Goal: Browse casually: Explore the website without a specific task or goal

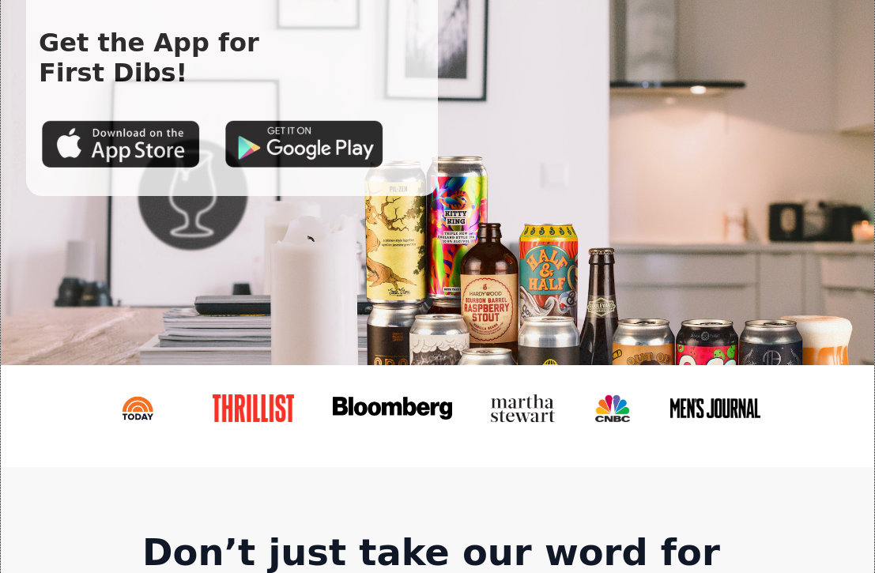
scroll to position [601, 0]
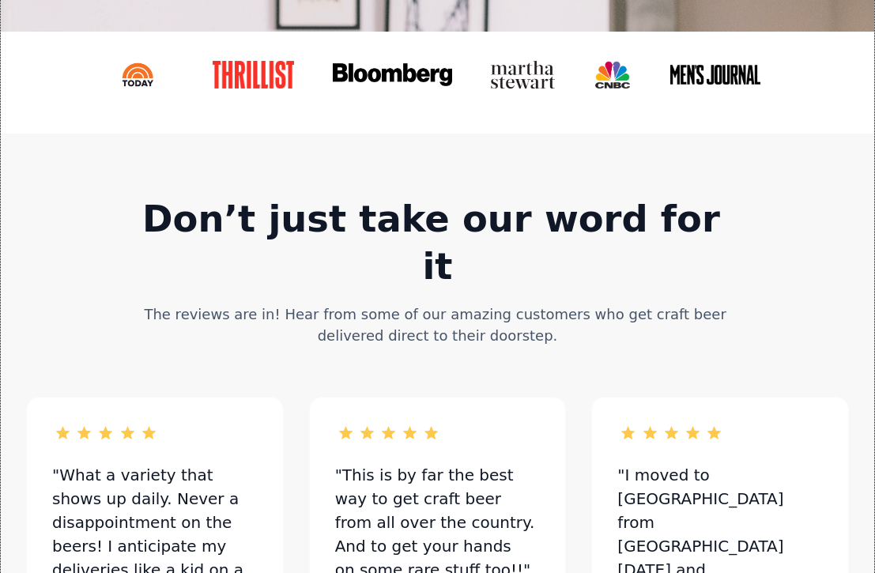
click at [359, 423] on div at bounding box center [366, 433] width 21 height 21
click at [369, 303] on div "The reviews are in! Hear from some of our amazing customers who get craft beer …" at bounding box center [437, 324] width 607 height 43
click at [410, 303] on div "The reviews are in! Hear from some of our amazing customers who get craft beer …" at bounding box center [437, 324] width 607 height 43
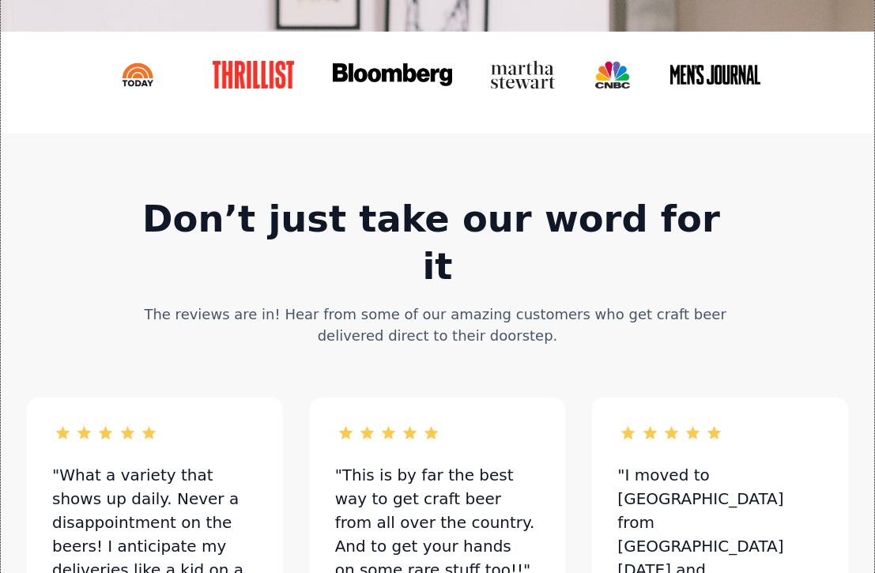
scroll to position [714, 0]
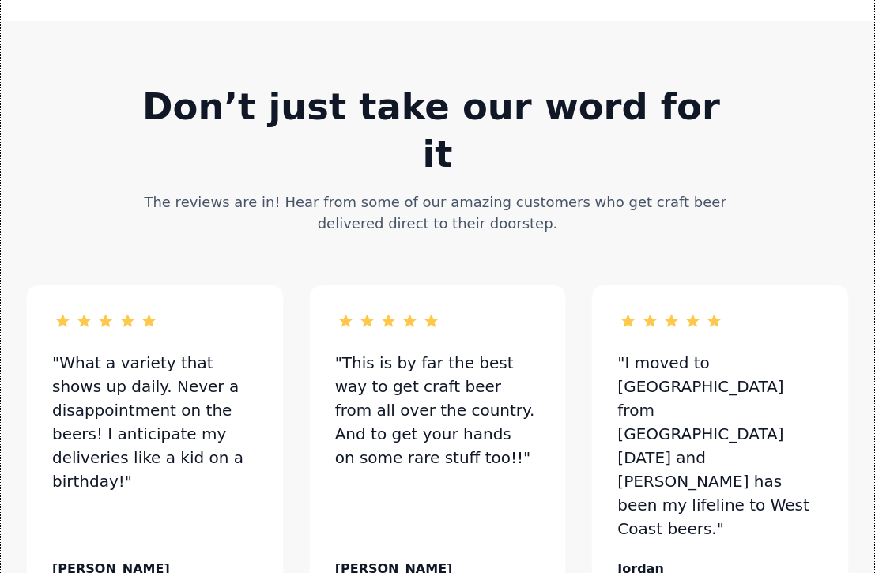
click at [394, 351] on div ""This is by far the best way to get craft beer from all over the country. And t…" at bounding box center [437, 410] width 205 height 119
click at [404, 359] on div ""This is by far the best way to get craft beer from all over the country. And t…" at bounding box center [437, 410] width 205 height 119
click at [439, 351] on div ""This is by far the best way to get craft beer from all over the country. And t…" at bounding box center [437, 410] width 205 height 119
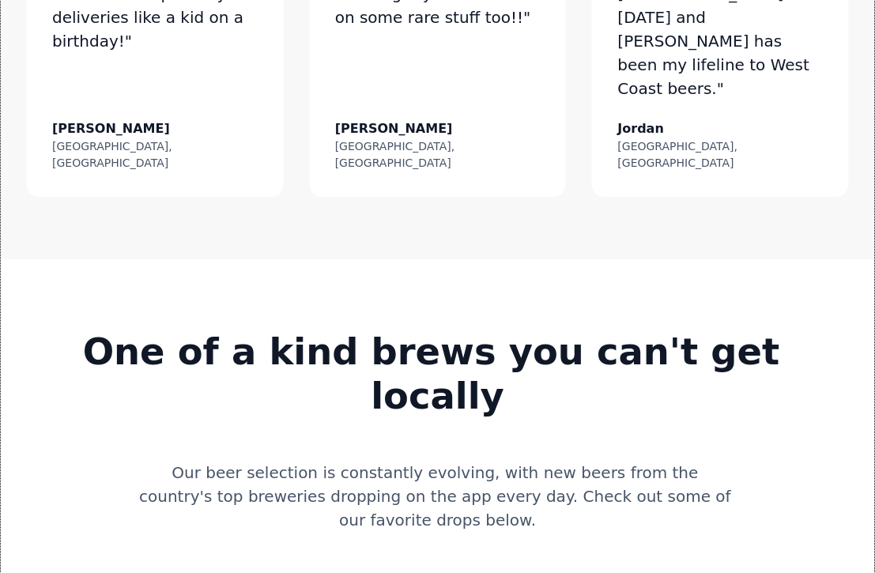
scroll to position [1153, 0]
